Goal: Check status: Check status

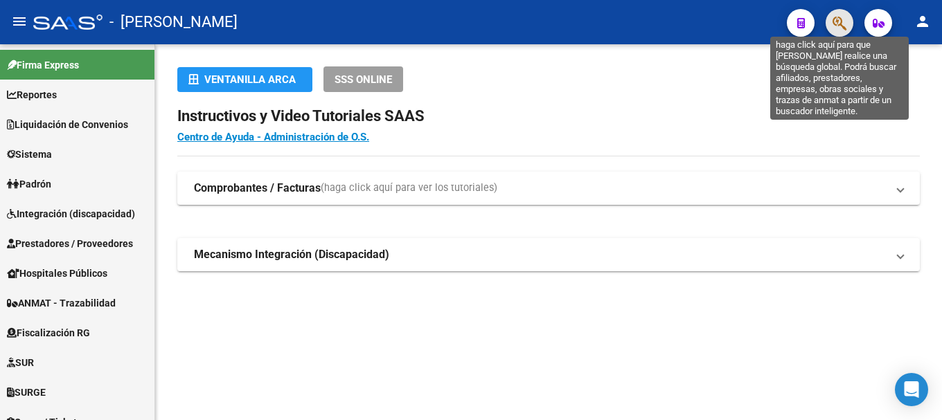
click at [835, 25] on icon "button" at bounding box center [839, 23] width 14 height 16
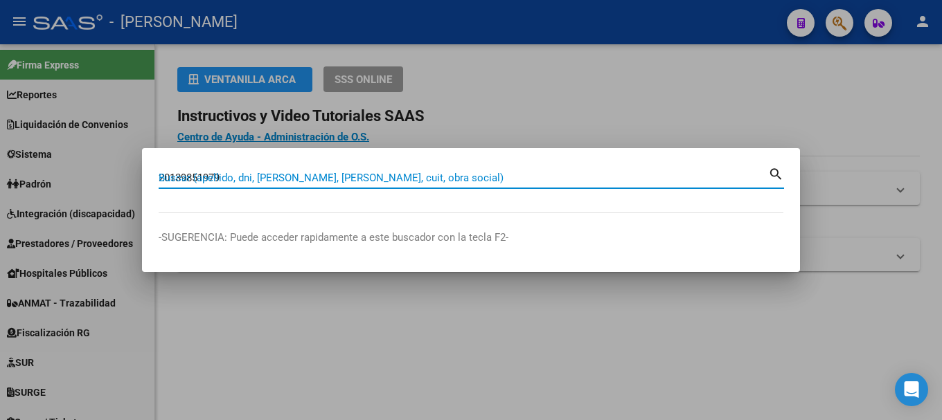
type input "20139851979"
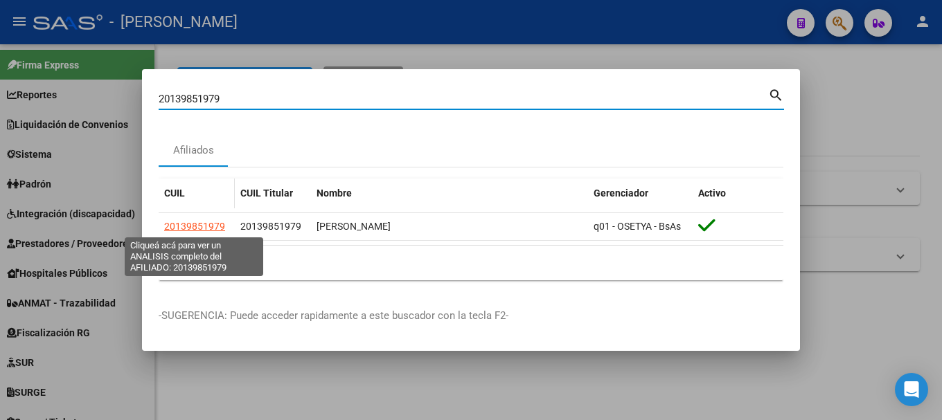
click at [200, 227] on span "20139851979" at bounding box center [194, 226] width 61 height 11
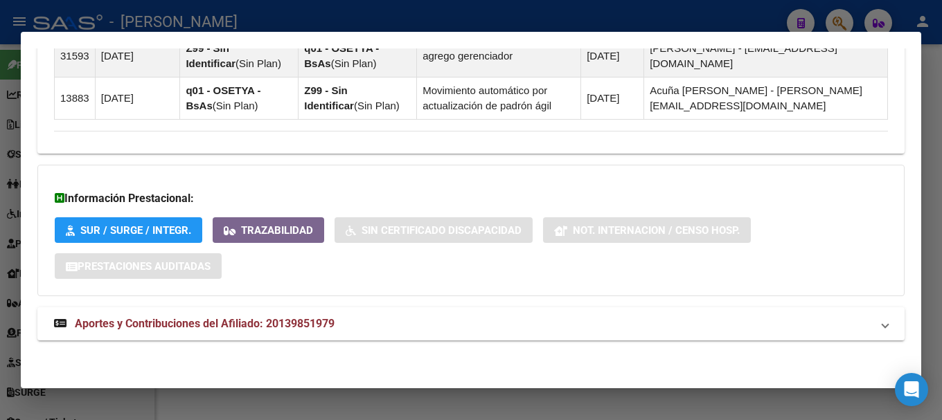
drag, startPoint x: 364, startPoint y: 323, endPoint x: 540, endPoint y: 260, distance: 187.2
click at [364, 323] on mat-panel-title "Aportes y Contribuciones del Afiliado: 20139851979" at bounding box center [462, 324] width 817 height 17
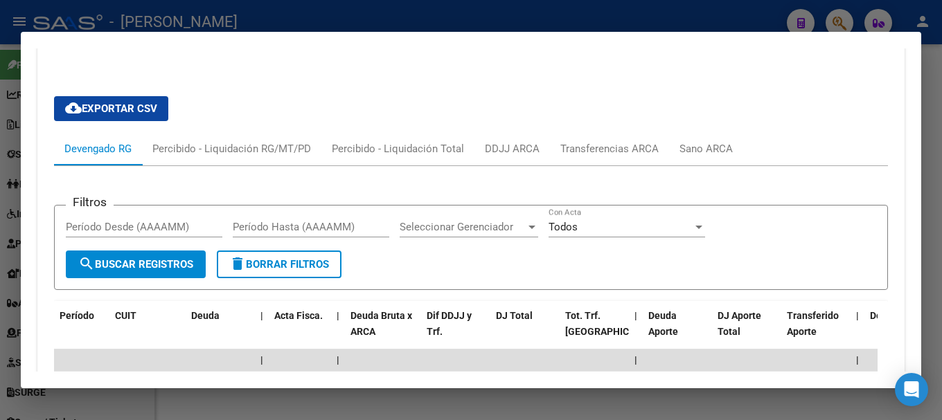
scroll to position [1501, 0]
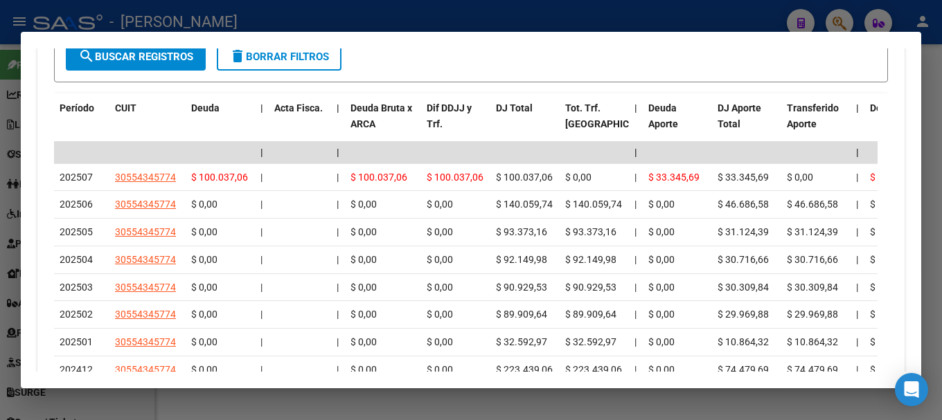
click at [445, 23] on div at bounding box center [471, 210] width 942 height 420
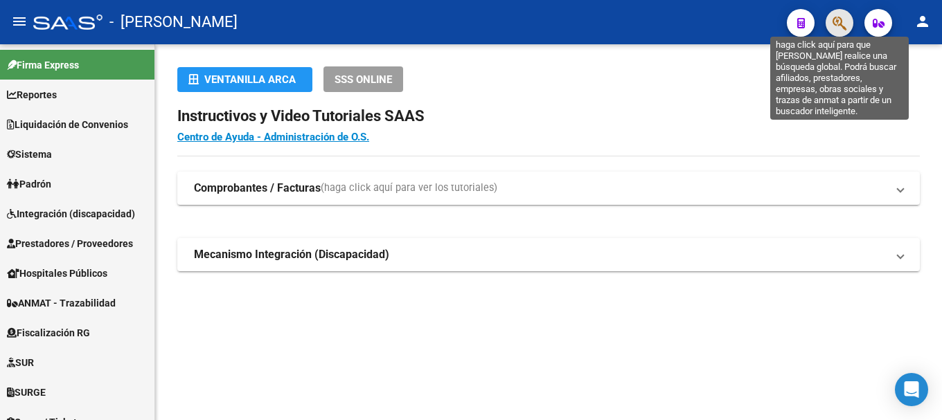
click at [844, 22] on icon "button" at bounding box center [839, 23] width 14 height 16
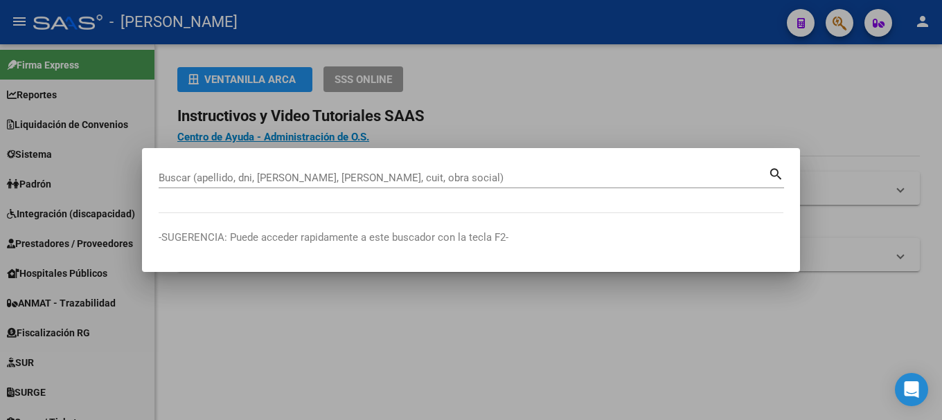
paste input "39298024"
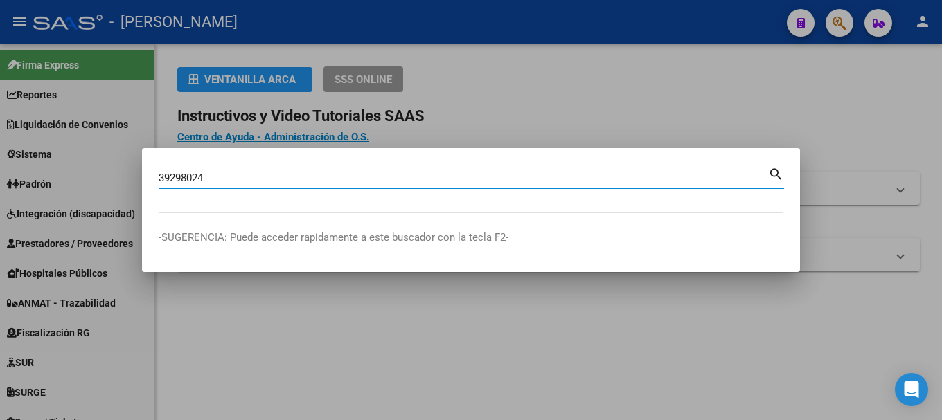
type input "39298024"
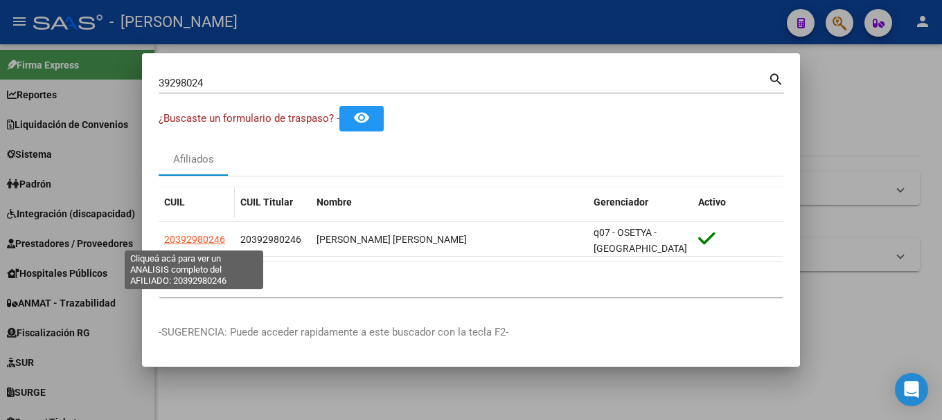
click at [198, 240] on span "20392980246" at bounding box center [194, 239] width 61 height 11
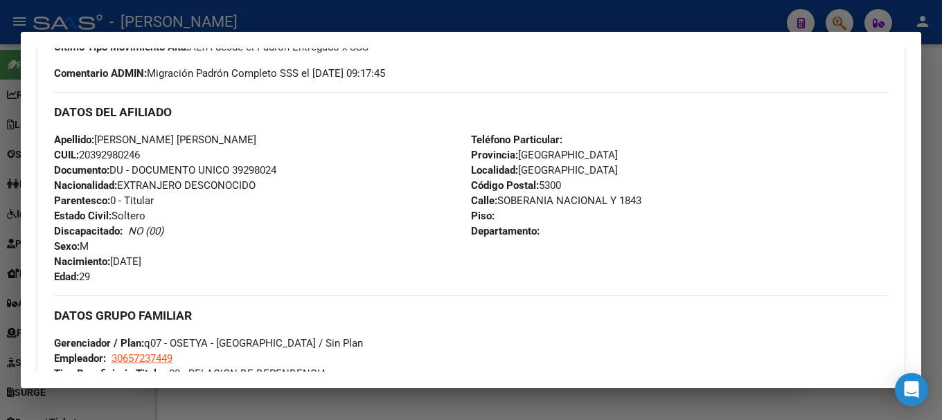
scroll to position [881, 0]
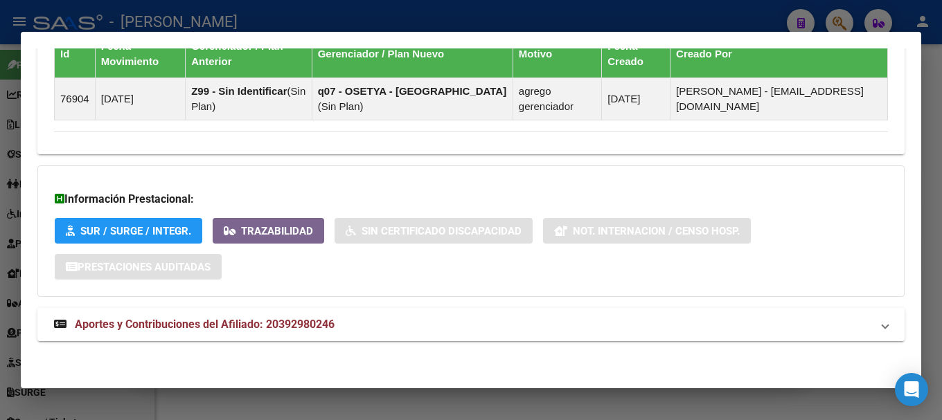
click at [305, 338] on mat-expansion-panel-header "Aportes y Contribuciones del Afiliado: 20392980246" at bounding box center [470, 324] width 867 height 33
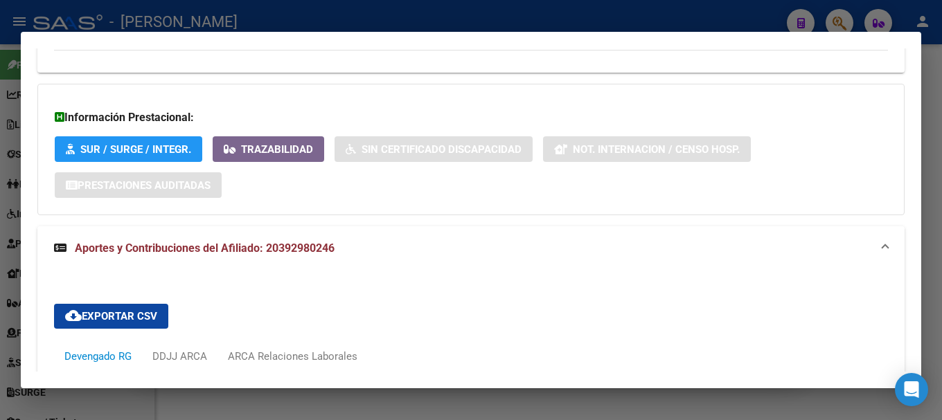
scroll to position [1239, 0]
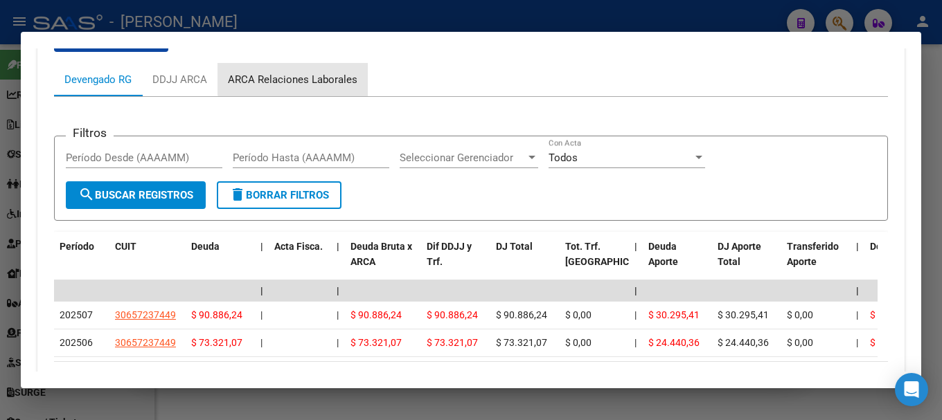
click at [314, 78] on div "ARCA Relaciones Laborales" at bounding box center [292, 79] width 129 height 15
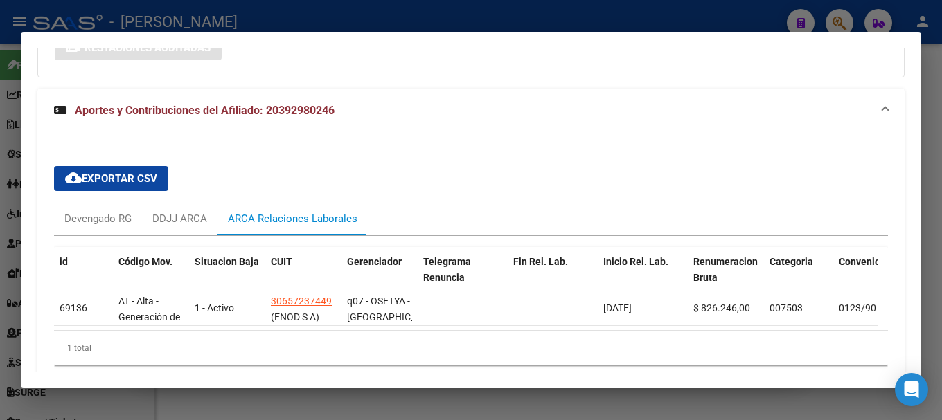
scroll to position [1164, 0]
